Goal: Navigation & Orientation: Find specific page/section

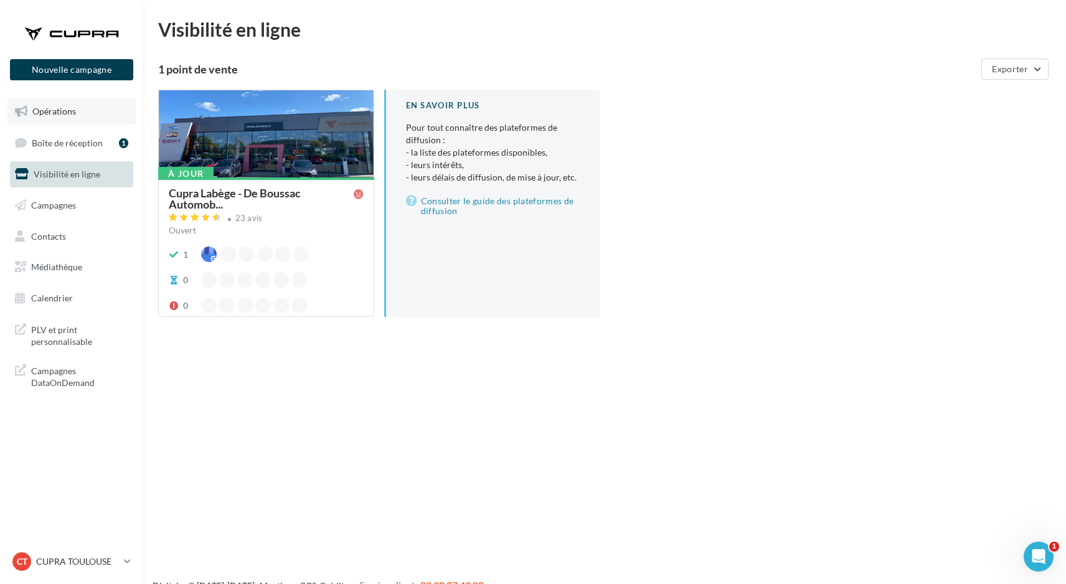
click at [73, 111] on span "Opérations" at bounding box center [54, 111] width 44 height 11
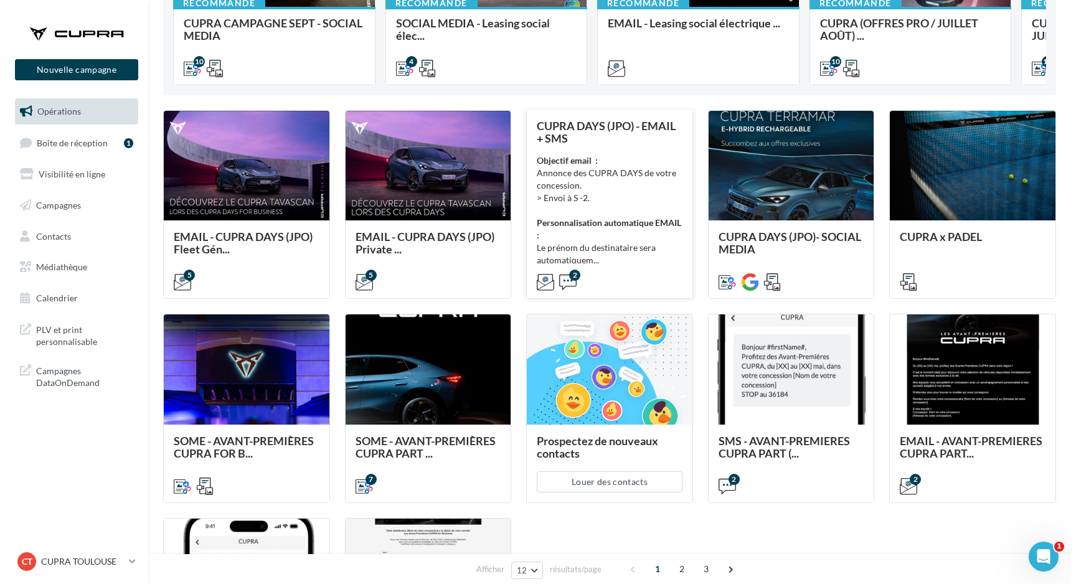
scroll to position [247, 0]
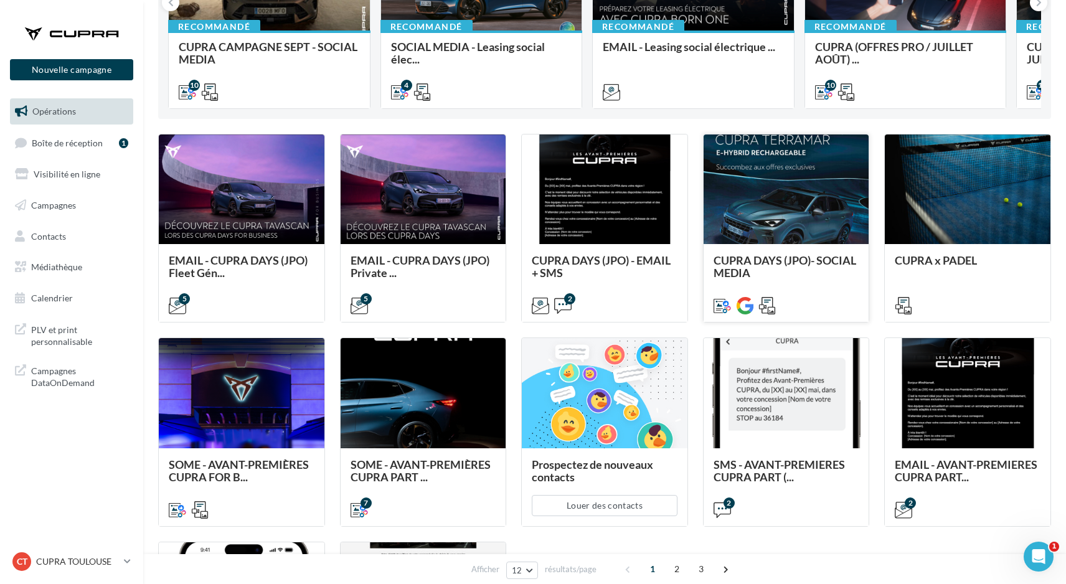
click at [744, 265] on span "CUPRA DAYS (JPO)- SOCIAL MEDIA" at bounding box center [785, 267] width 143 height 26
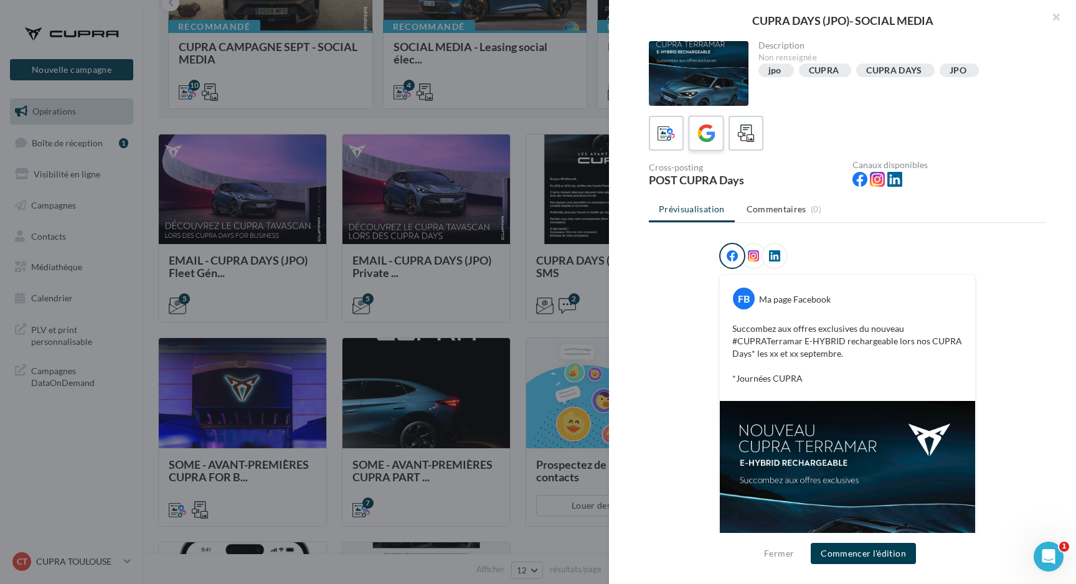
scroll to position [-1, 0]
click at [711, 129] on icon at bounding box center [707, 134] width 18 height 18
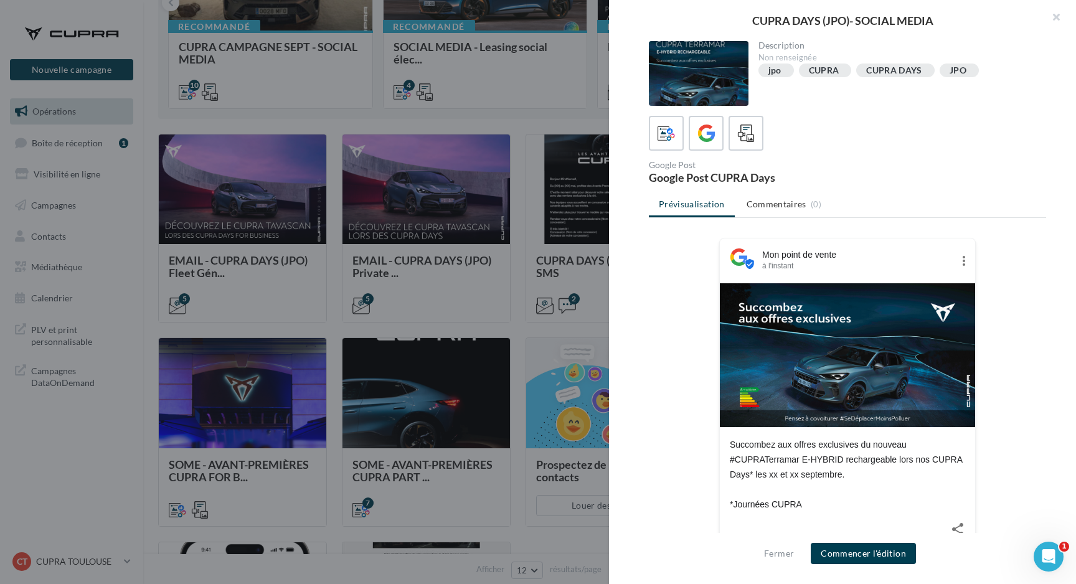
scroll to position [19, 0]
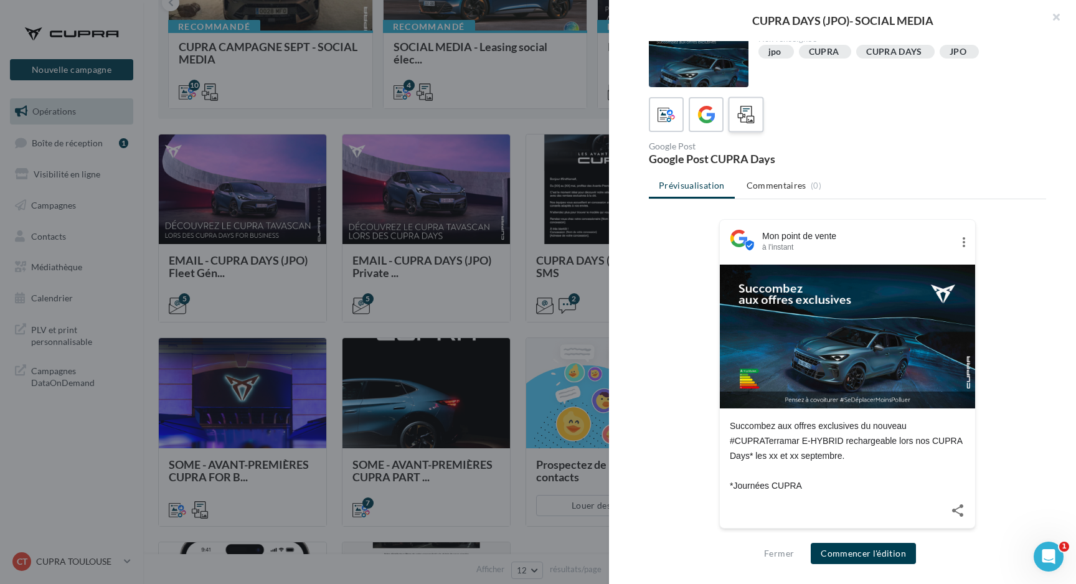
click at [742, 127] on label at bounding box center [746, 115] width 36 height 36
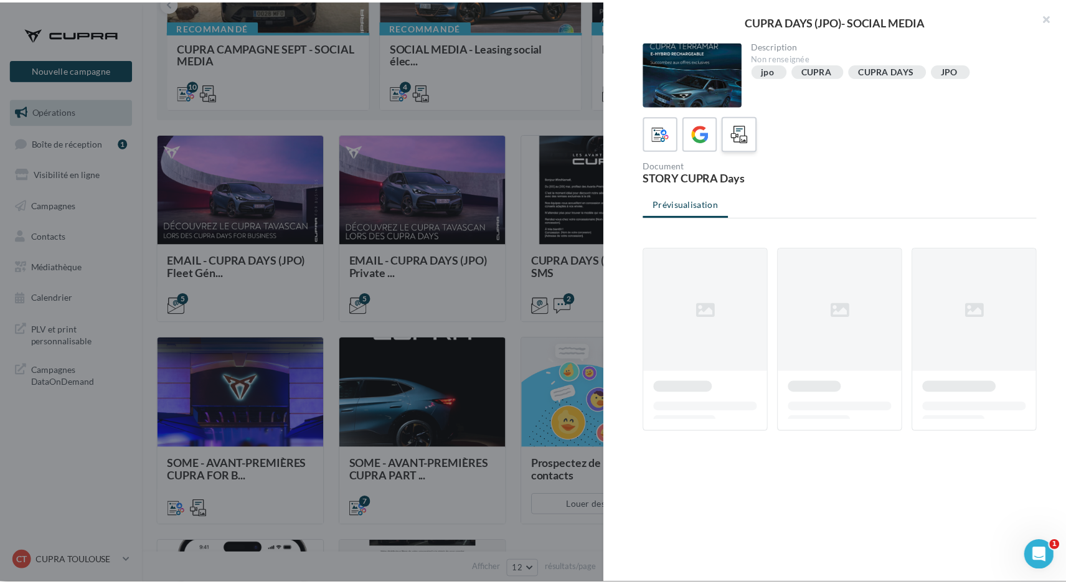
scroll to position [0, 0]
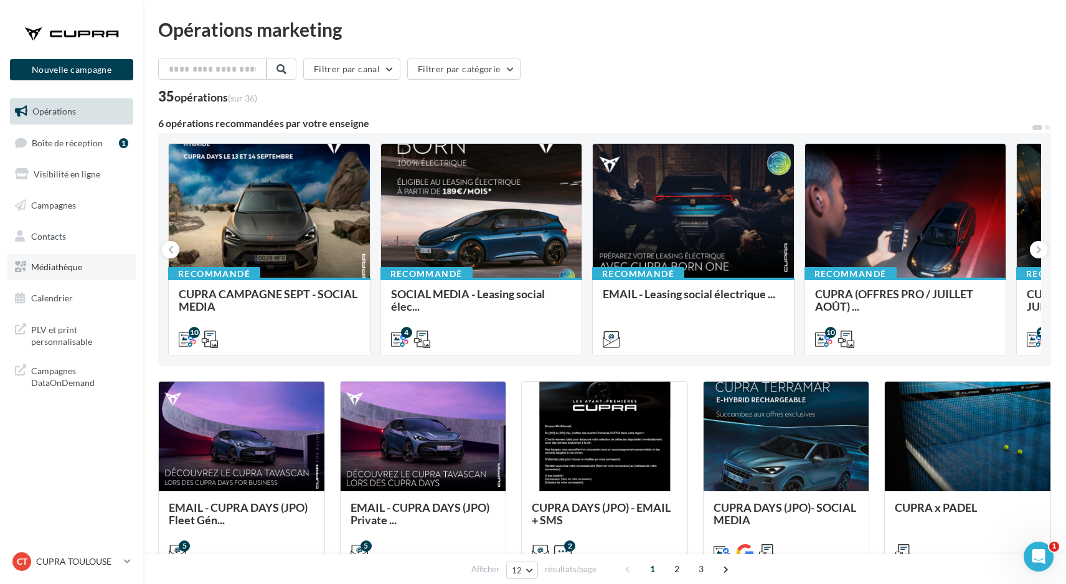
click at [62, 267] on span "Médiathèque" at bounding box center [56, 267] width 51 height 11
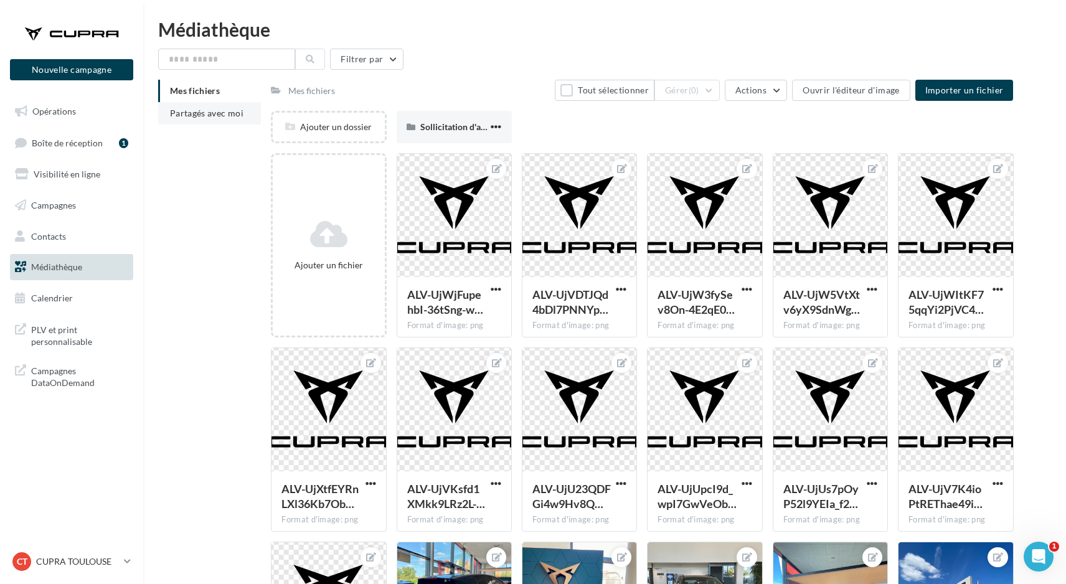
click at [220, 118] on span "Partagés avec moi" at bounding box center [206, 113] width 73 height 11
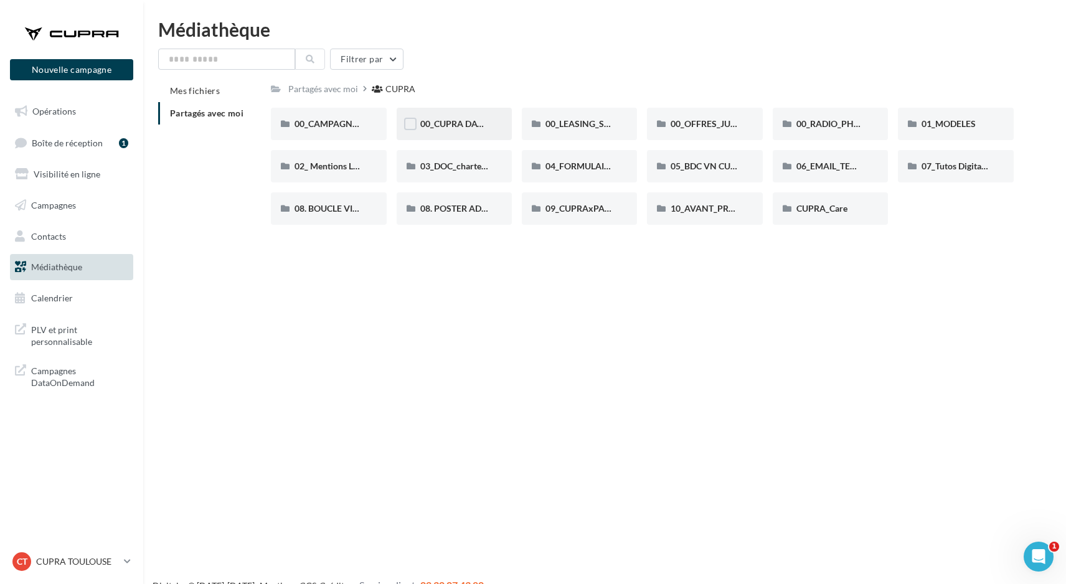
click at [457, 112] on div "00_CUPRA DAYS (JPO)" at bounding box center [454, 124] width 115 height 32
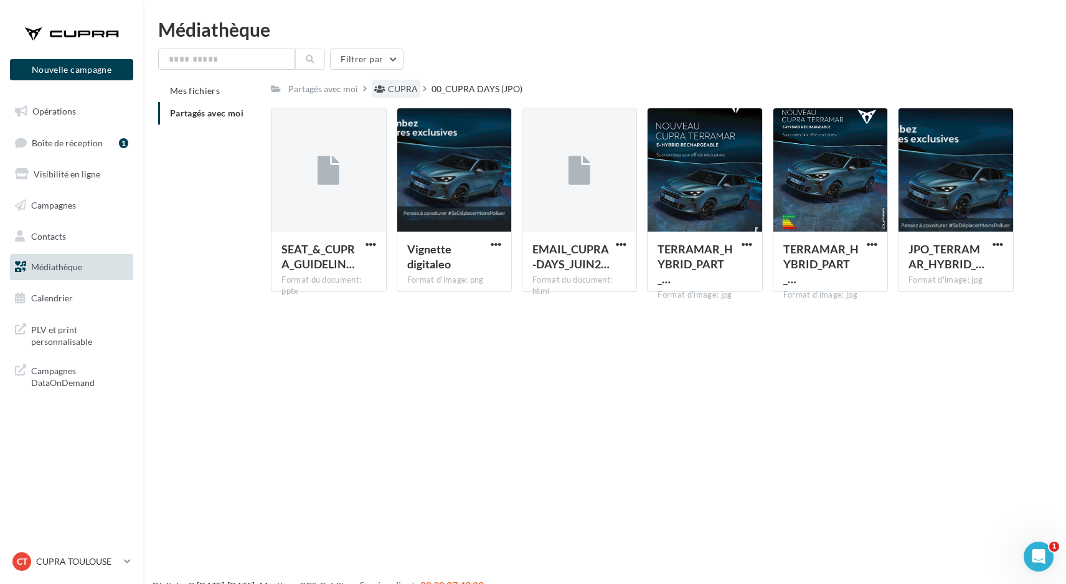
click at [400, 83] on div "CUPRA" at bounding box center [403, 89] width 30 height 12
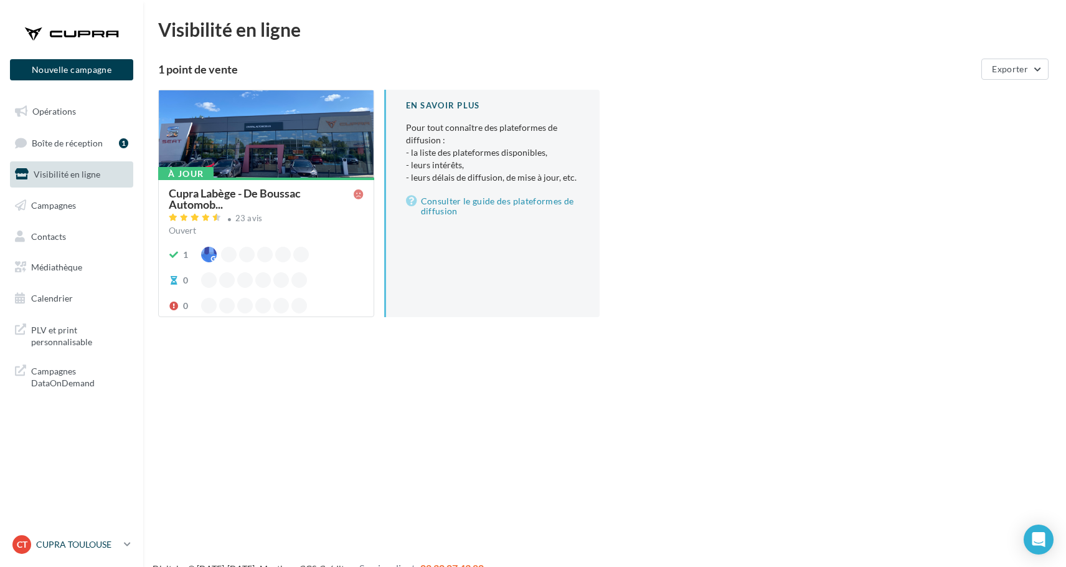
click at [128, 544] on icon at bounding box center [127, 544] width 7 height 11
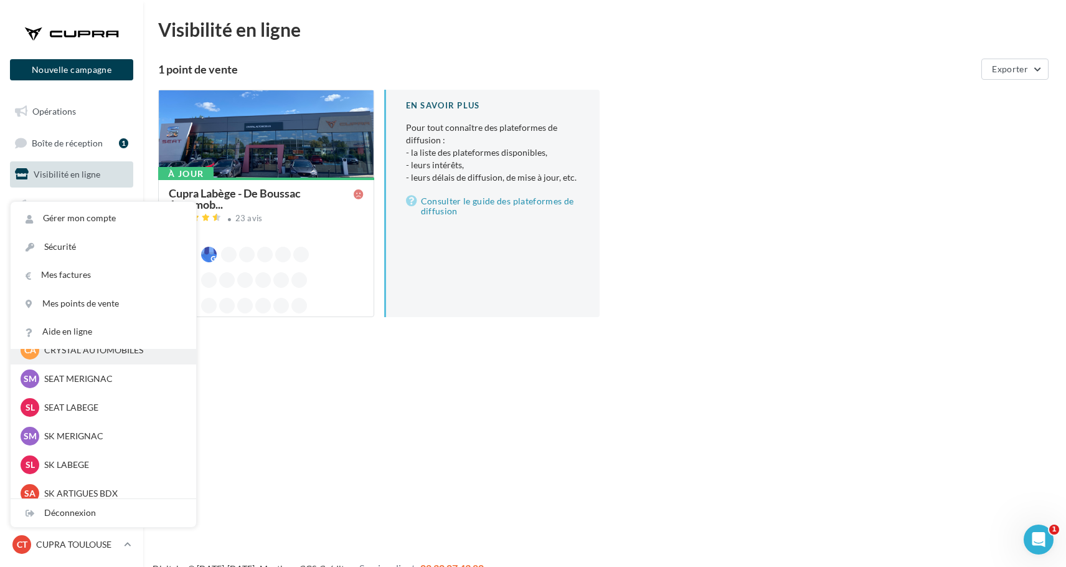
scroll to position [111, 0]
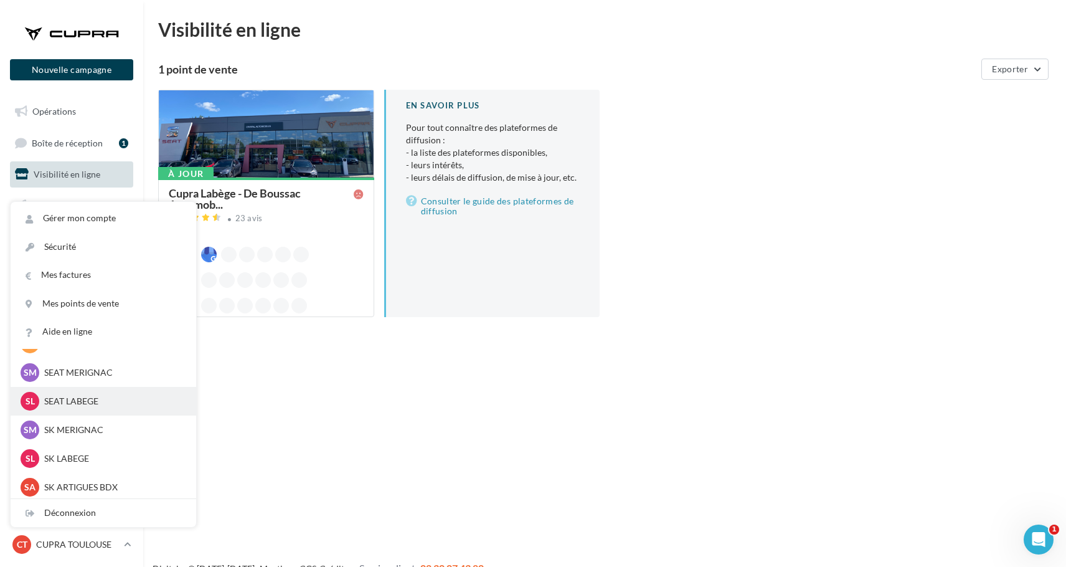
click at [85, 410] on div "SL SEAT LABEGE SEAT-LABEGE" at bounding box center [104, 401] width 186 height 29
click at [80, 401] on p "SEAT LABEGE" at bounding box center [112, 401] width 137 height 12
